Goal: Transaction & Acquisition: Purchase product/service

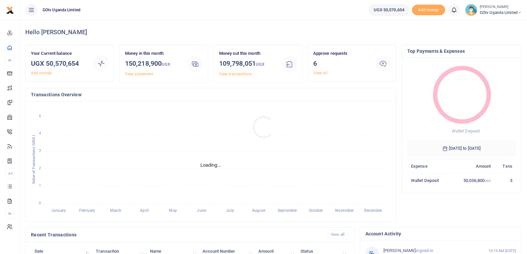
scroll to position [5, 5]
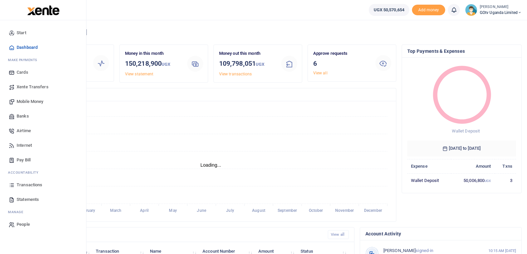
click at [28, 184] on span "Transactions" at bounding box center [30, 185] width 26 height 7
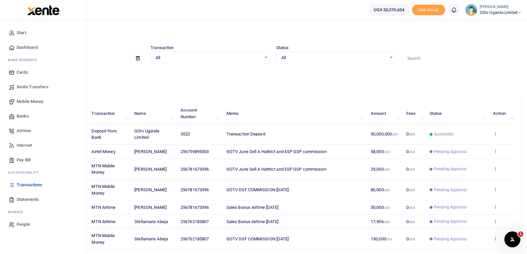
click at [18, 105] on span "Mobile Money" at bounding box center [30, 101] width 27 height 7
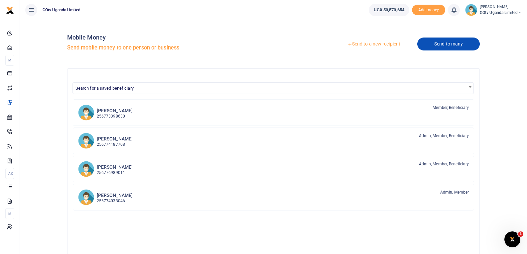
click at [454, 43] on link "Send to many" at bounding box center [448, 44] width 63 height 13
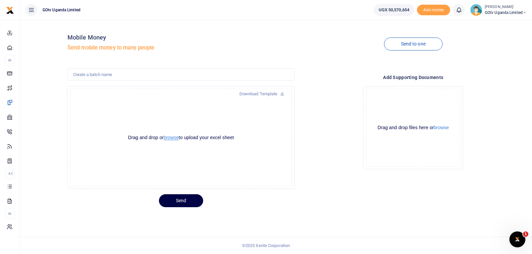
click at [171, 140] on button "browse" at bounding box center [171, 137] width 15 height 5
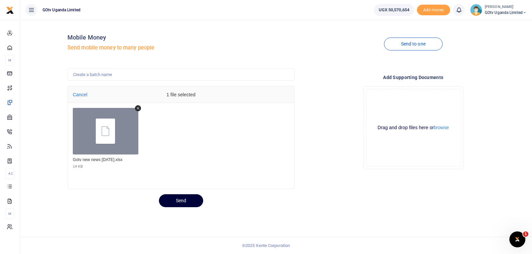
click at [178, 200] on button "Send" at bounding box center [181, 200] width 44 height 13
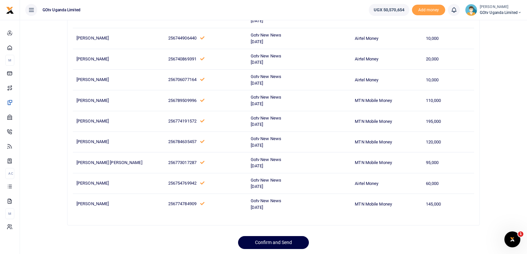
scroll to position [2608, 0]
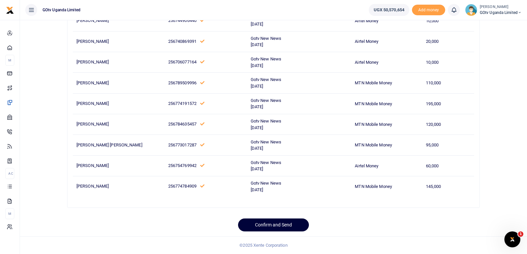
click at [279, 225] on button "Confirm and Send" at bounding box center [273, 225] width 71 height 13
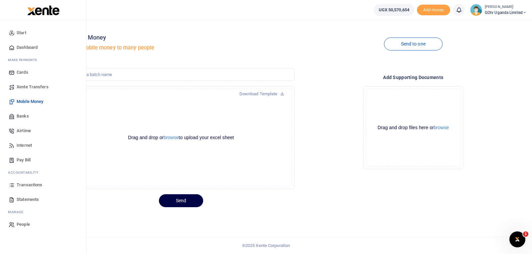
click at [23, 187] on span "Transactions" at bounding box center [30, 185] width 26 height 7
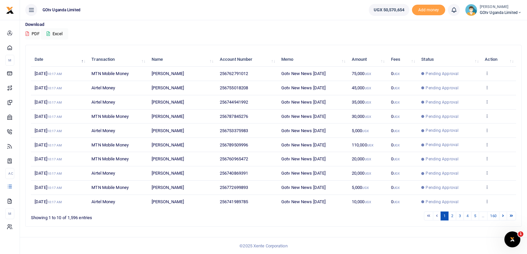
scroll to position [52, 0]
click at [474, 217] on link "5" at bounding box center [475, 215] width 8 height 9
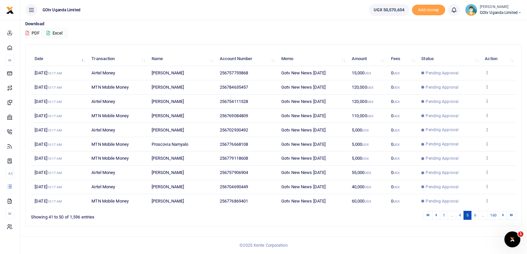
click at [474, 217] on link "6" at bounding box center [475, 215] width 8 height 9
click at [474, 217] on link "7" at bounding box center [475, 215] width 8 height 9
click at [474, 217] on link "8" at bounding box center [475, 215] width 8 height 9
click at [474, 217] on link "9" at bounding box center [475, 215] width 8 height 9
click at [475, 217] on link "10" at bounding box center [474, 215] width 10 height 9
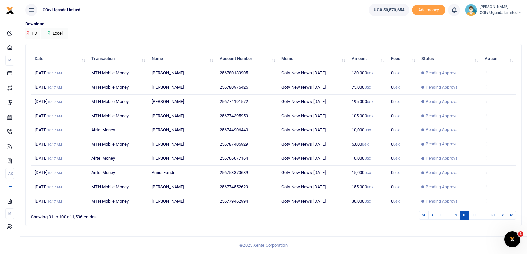
click at [475, 217] on link "11" at bounding box center [474, 215] width 10 height 9
click at [475, 217] on link "12" at bounding box center [474, 215] width 10 height 9
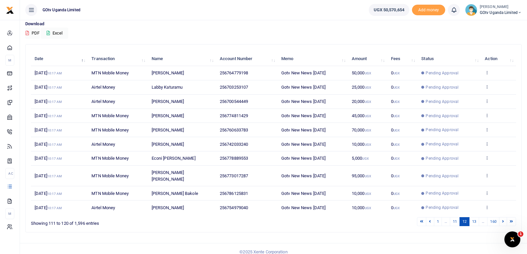
click at [475, 217] on link "13" at bounding box center [474, 221] width 10 height 9
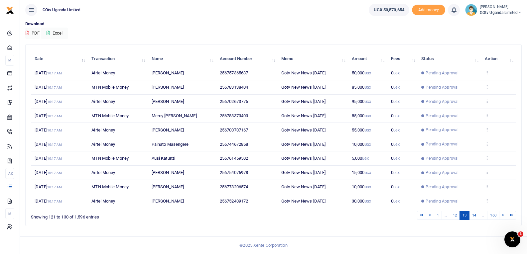
click at [475, 217] on link "14" at bounding box center [474, 215] width 10 height 9
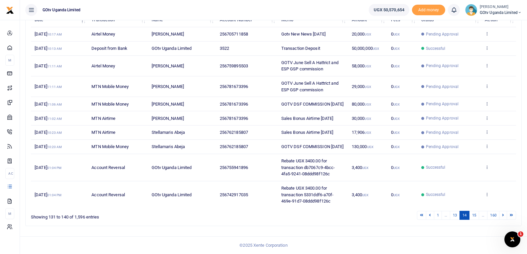
scroll to position [103, 0]
click at [438, 217] on link "1" at bounding box center [438, 215] width 8 height 9
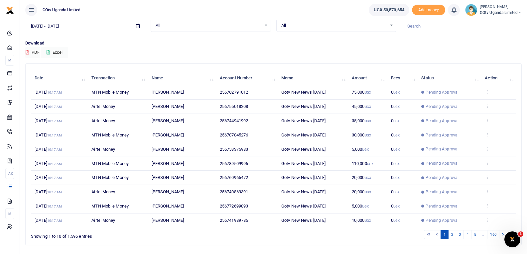
scroll to position [0, 0]
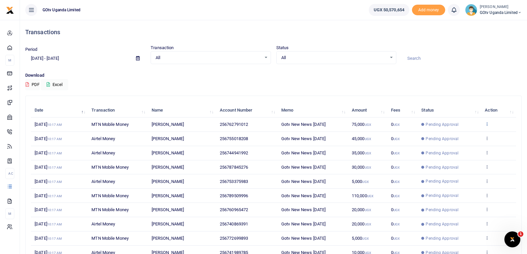
click at [487, 125] on icon at bounding box center [487, 124] width 4 height 5
click at [508, 122] on td "View details Send again" at bounding box center [498, 125] width 35 height 14
click at [488, 124] on icon at bounding box center [487, 124] width 4 height 5
click at [469, 133] on link "View details" at bounding box center [463, 135] width 53 height 9
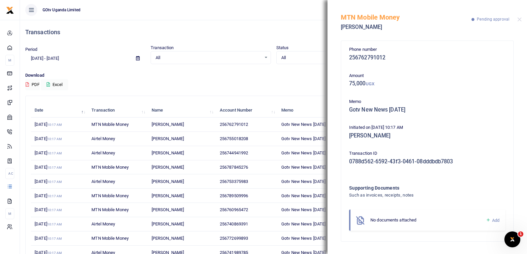
click at [488, 222] on icon at bounding box center [488, 220] width 5 height 6
click at [489, 220] on icon at bounding box center [488, 220] width 5 height 6
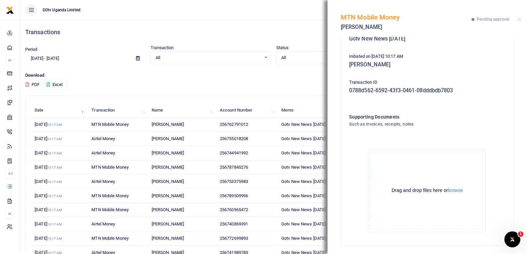
scroll to position [73, 0]
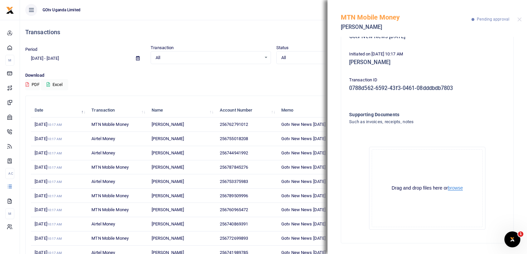
click at [459, 187] on button "browse" at bounding box center [455, 188] width 15 height 5
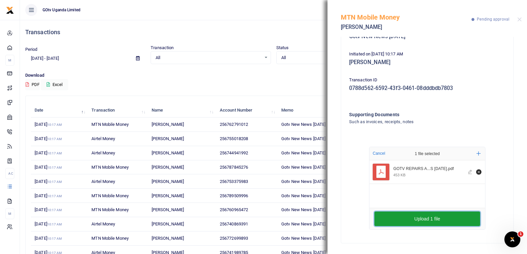
click at [433, 224] on button "Upload 1 file" at bounding box center [427, 219] width 106 height 15
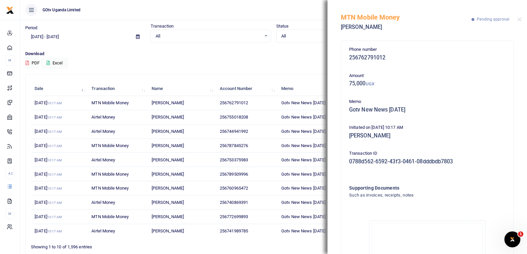
scroll to position [0, 0]
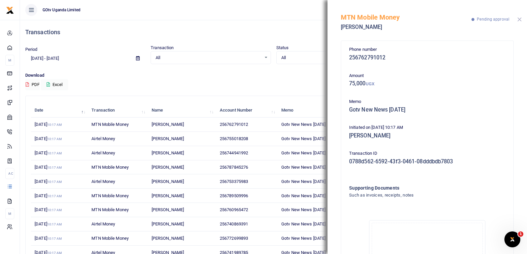
click at [519, 20] on button "Close" at bounding box center [519, 19] width 4 height 4
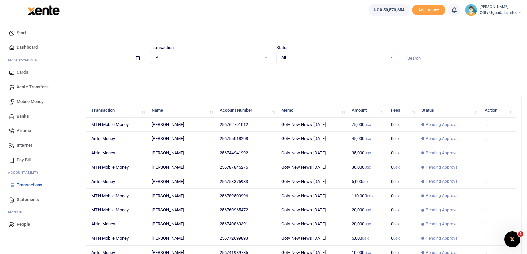
click at [34, 100] on span "Mobile Money" at bounding box center [30, 101] width 27 height 7
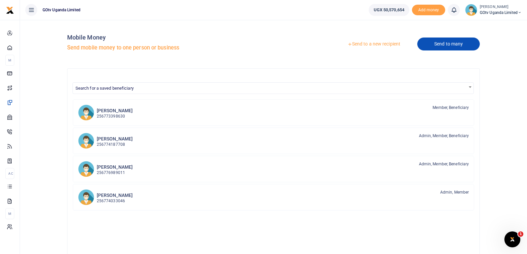
click at [441, 42] on link "Send to many" at bounding box center [448, 44] width 63 height 13
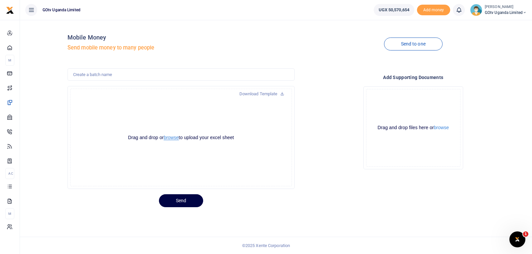
click at [172, 137] on button "browse" at bounding box center [171, 137] width 15 height 5
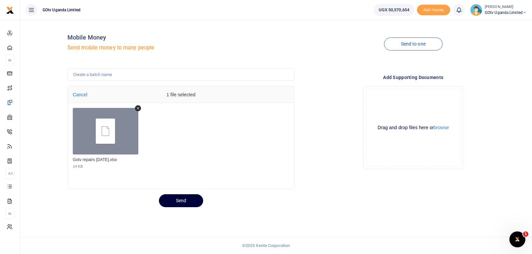
click at [186, 203] on button "Send" at bounding box center [181, 200] width 44 height 13
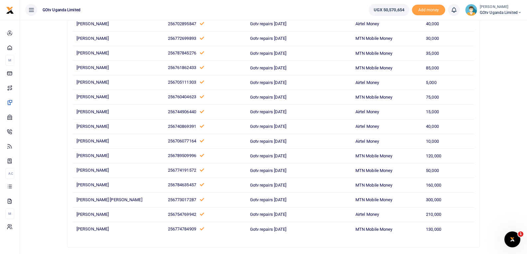
scroll to position [1991, 0]
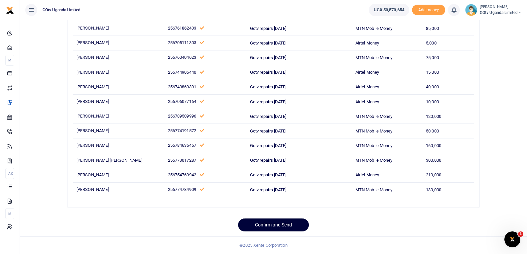
click at [273, 225] on button "Confirm and Send" at bounding box center [273, 225] width 71 height 13
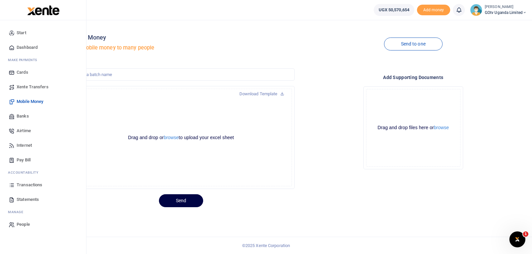
click at [34, 188] on span "Transactions" at bounding box center [30, 185] width 26 height 7
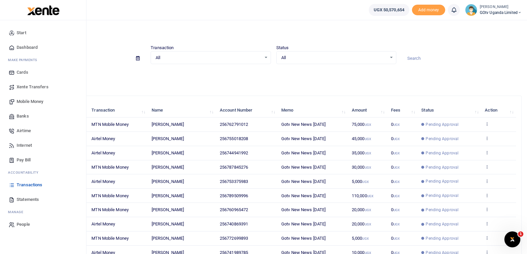
click at [41, 101] on span "Mobile Money" at bounding box center [30, 101] width 27 height 7
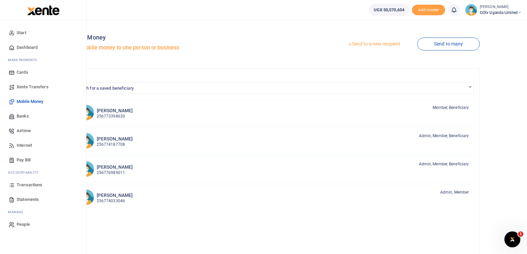
click at [36, 184] on span "Transactions" at bounding box center [30, 185] width 26 height 7
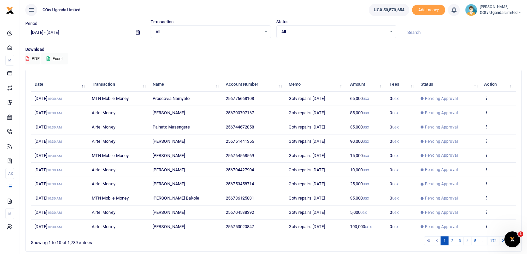
scroll to position [52, 0]
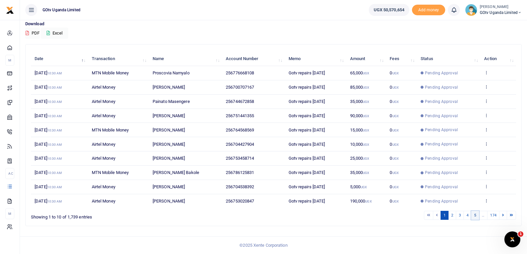
click at [476, 218] on link "5" at bounding box center [475, 215] width 8 height 9
click at [476, 218] on link "6" at bounding box center [475, 215] width 8 height 9
click at [476, 218] on link "7" at bounding box center [475, 215] width 8 height 9
click at [476, 218] on link "8" at bounding box center [475, 215] width 8 height 9
click at [476, 218] on link "9" at bounding box center [475, 215] width 8 height 9
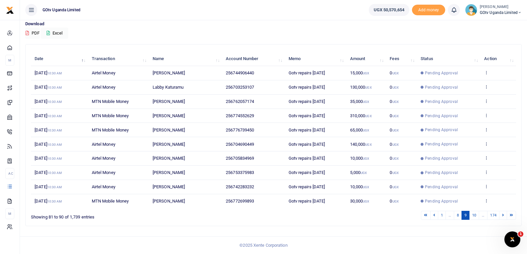
click at [476, 218] on link "10" at bounding box center [474, 215] width 10 height 9
click at [476, 218] on link "11" at bounding box center [474, 215] width 10 height 9
click at [476, 218] on link "12" at bounding box center [474, 215] width 10 height 9
click at [476, 218] on link "13" at bounding box center [474, 215] width 10 height 9
click at [476, 218] on link "14" at bounding box center [474, 215] width 10 height 9
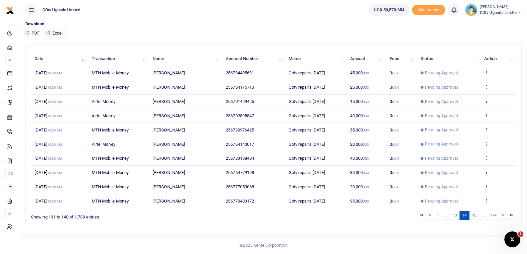
click at [476, 218] on link "15" at bounding box center [474, 215] width 10 height 9
click at [437, 217] on link "1" at bounding box center [438, 215] width 8 height 9
click at [485, 72] on icon at bounding box center [486, 72] width 4 height 5
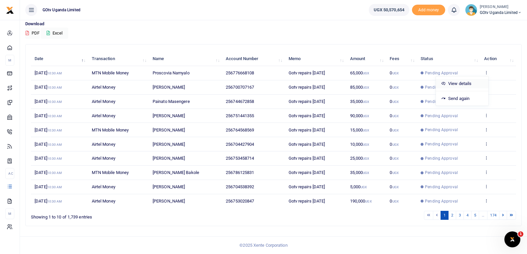
click at [470, 79] on link "View details" at bounding box center [462, 83] width 53 height 9
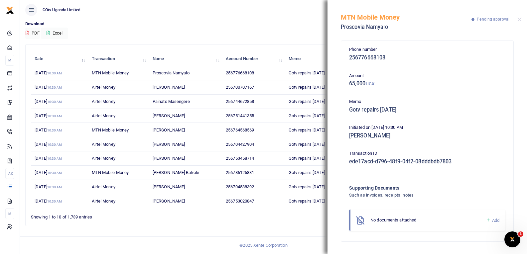
click at [488, 220] on icon at bounding box center [488, 220] width 5 height 6
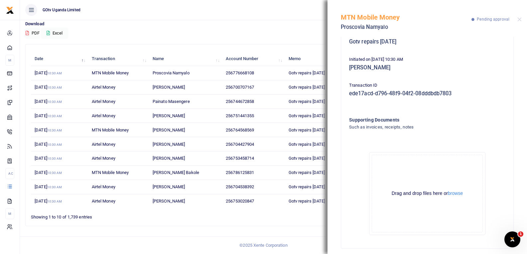
scroll to position [73, 0]
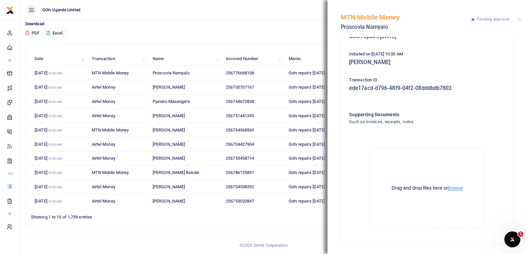
click at [457, 187] on button "browse" at bounding box center [455, 188] width 15 height 5
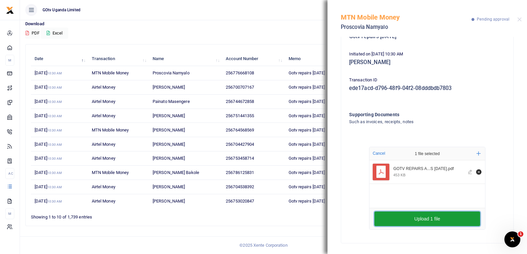
click at [428, 216] on button "Upload 1 file" at bounding box center [427, 219] width 106 height 15
